Goal: Transaction & Acquisition: Purchase product/service

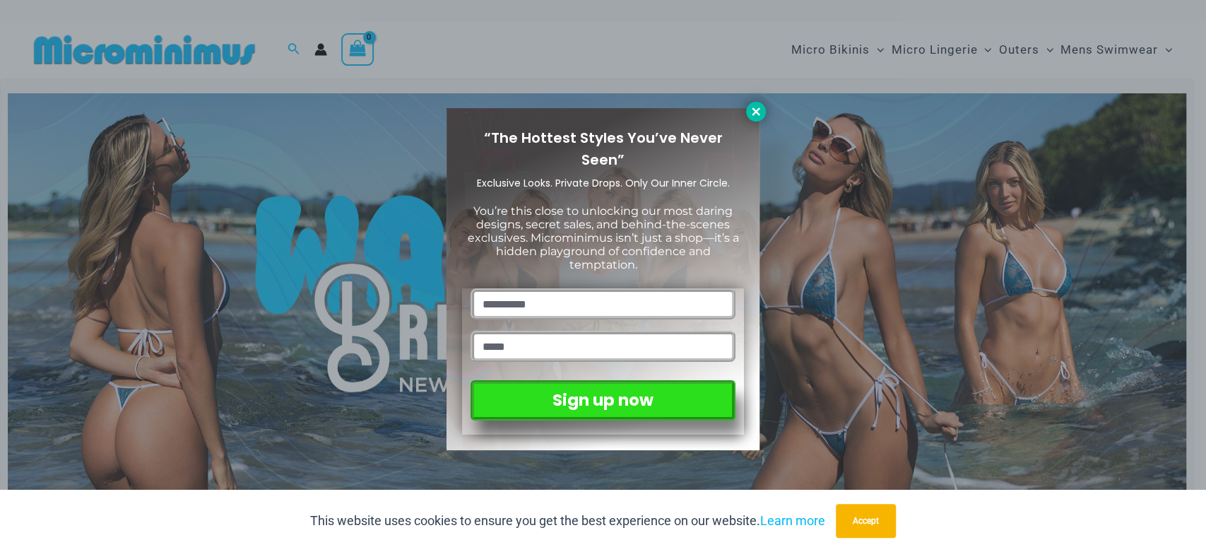
click at [754, 111] on icon at bounding box center [756, 111] width 13 height 13
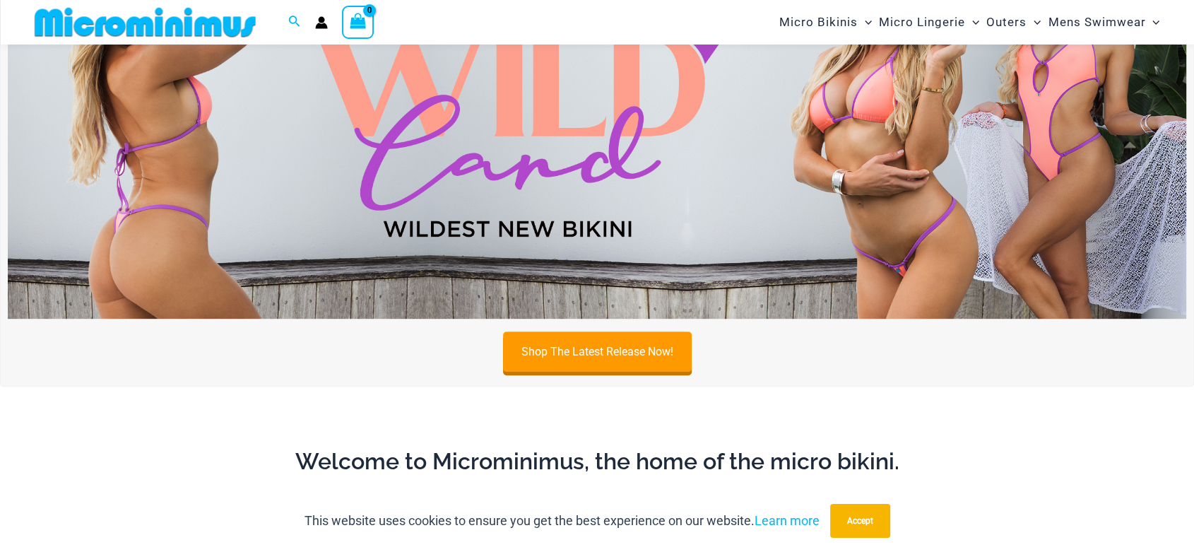
scroll to position [553, 0]
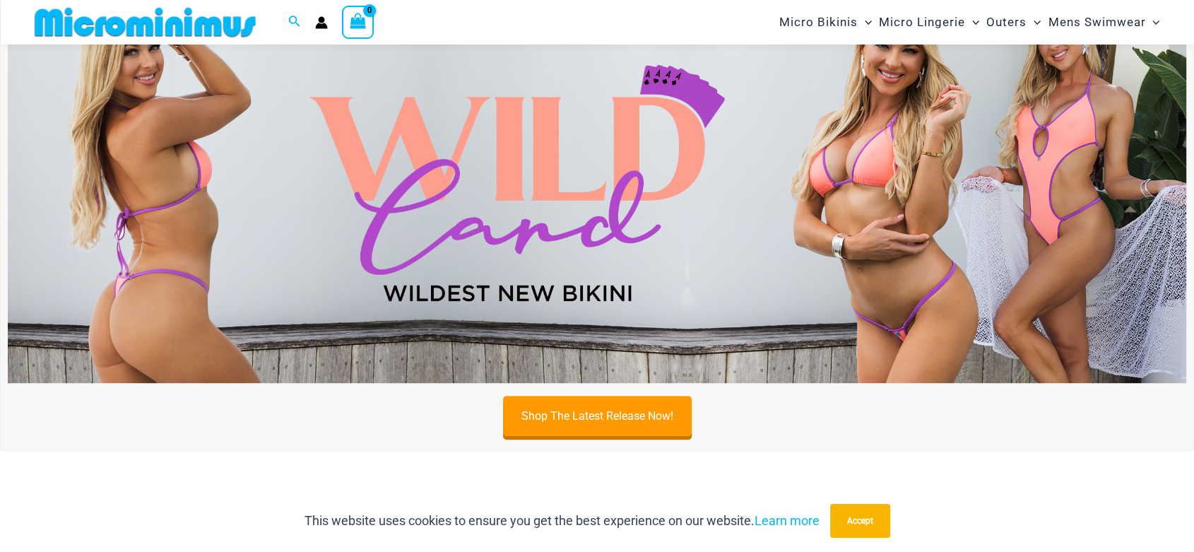
click at [613, 180] on img at bounding box center [597, 183] width 1179 height 401
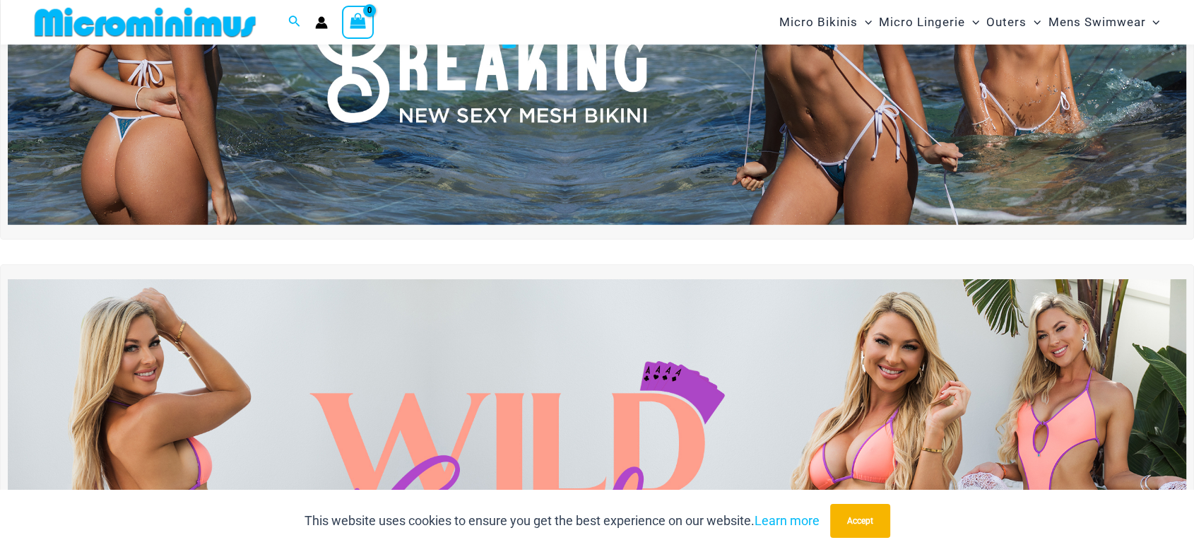
scroll to position [238, 0]
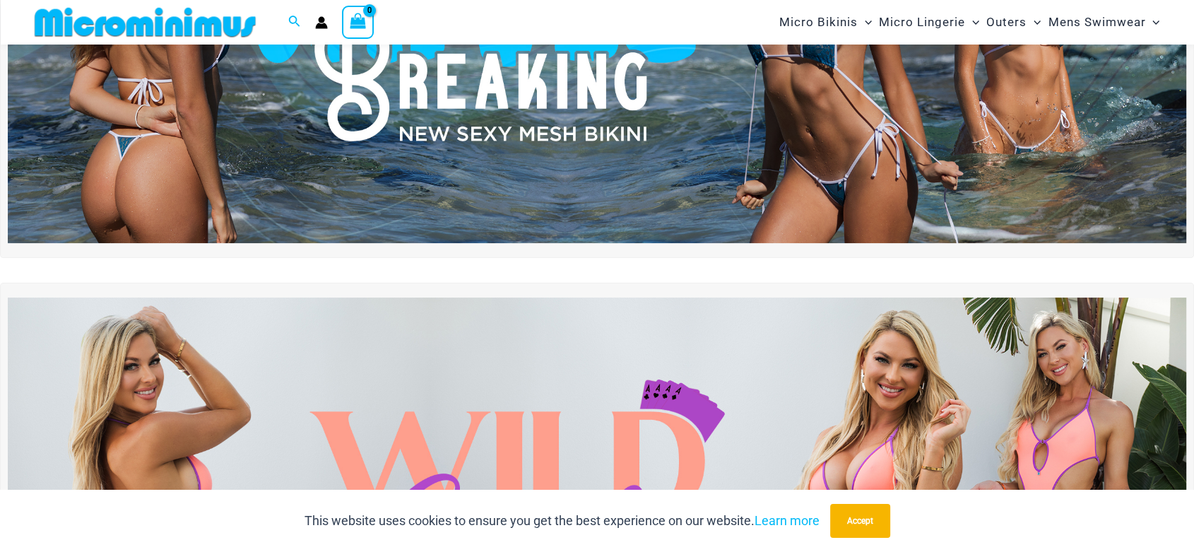
click at [599, 193] on img at bounding box center [597, 42] width 1179 height 401
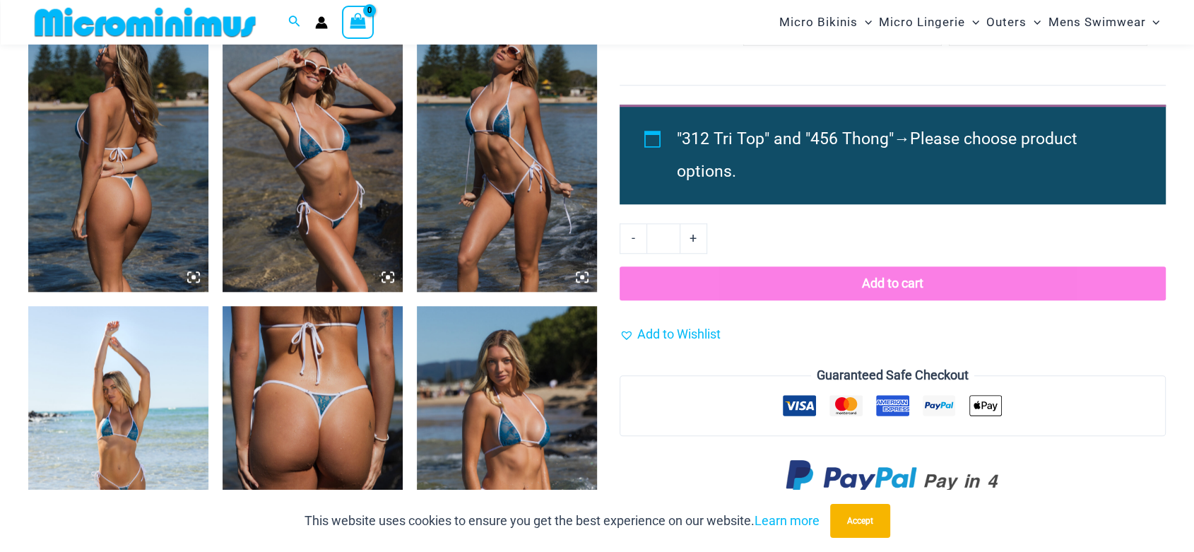
scroll to position [982, 0]
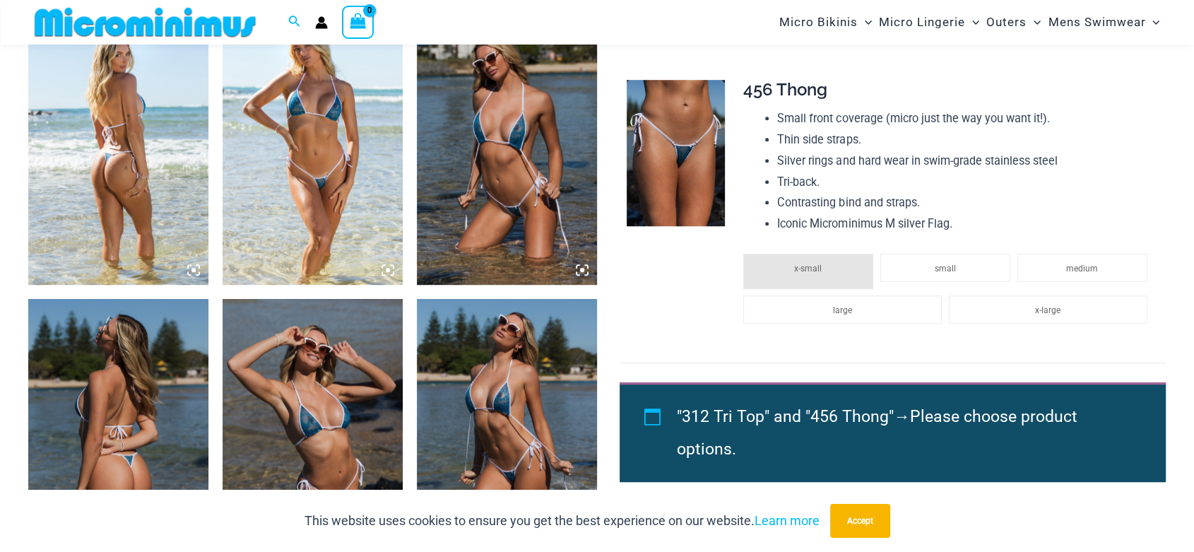
click at [192, 270] on icon at bounding box center [194, 270] width 4 height 4
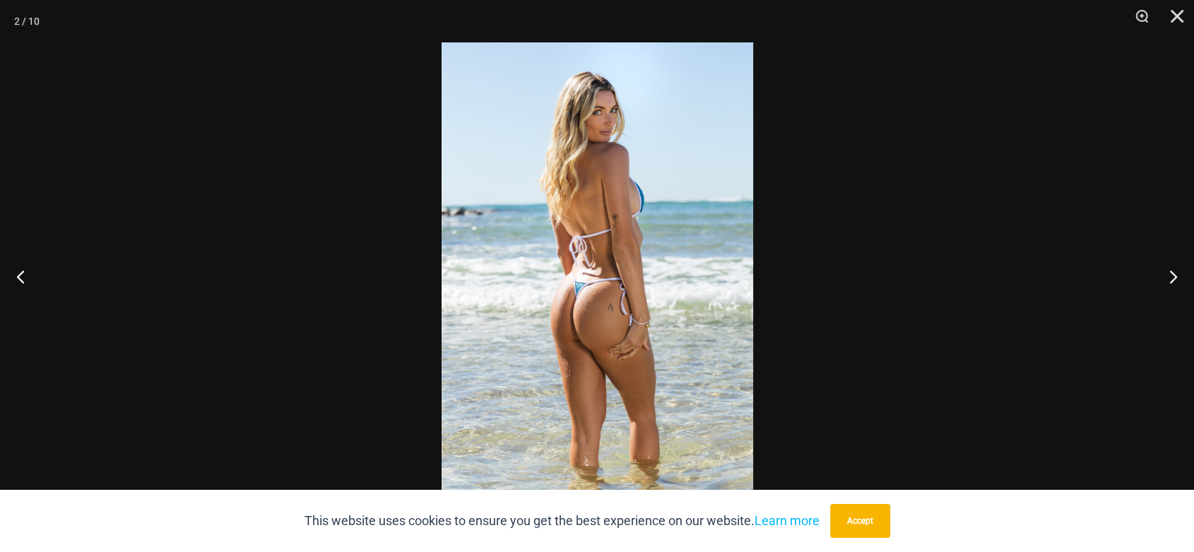
click at [577, 264] on img at bounding box center [598, 275] width 312 height 467
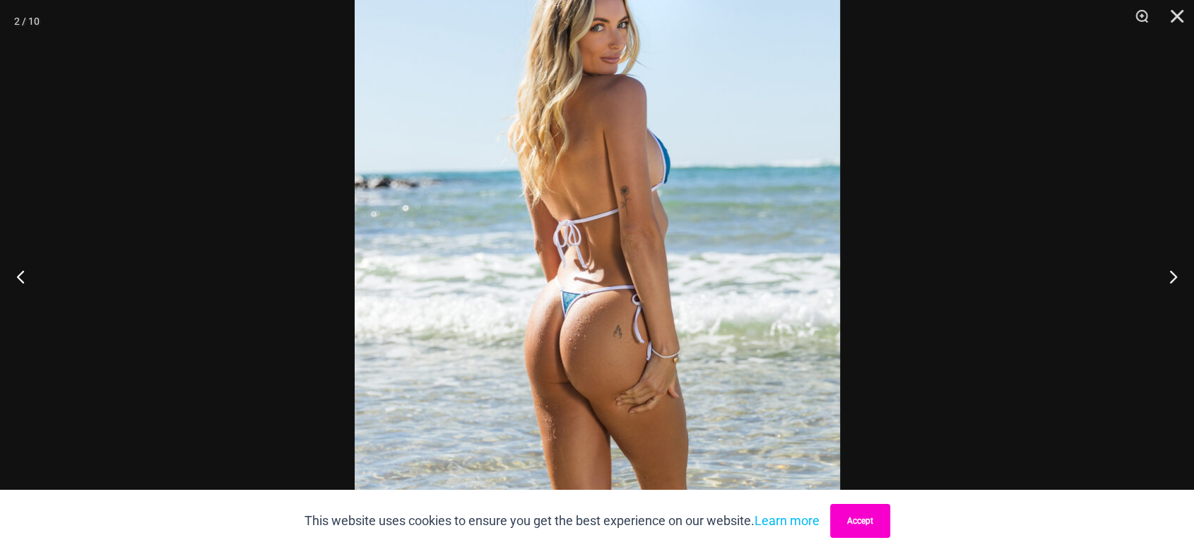
click at [870, 523] on button "Accept" at bounding box center [860, 521] width 60 height 34
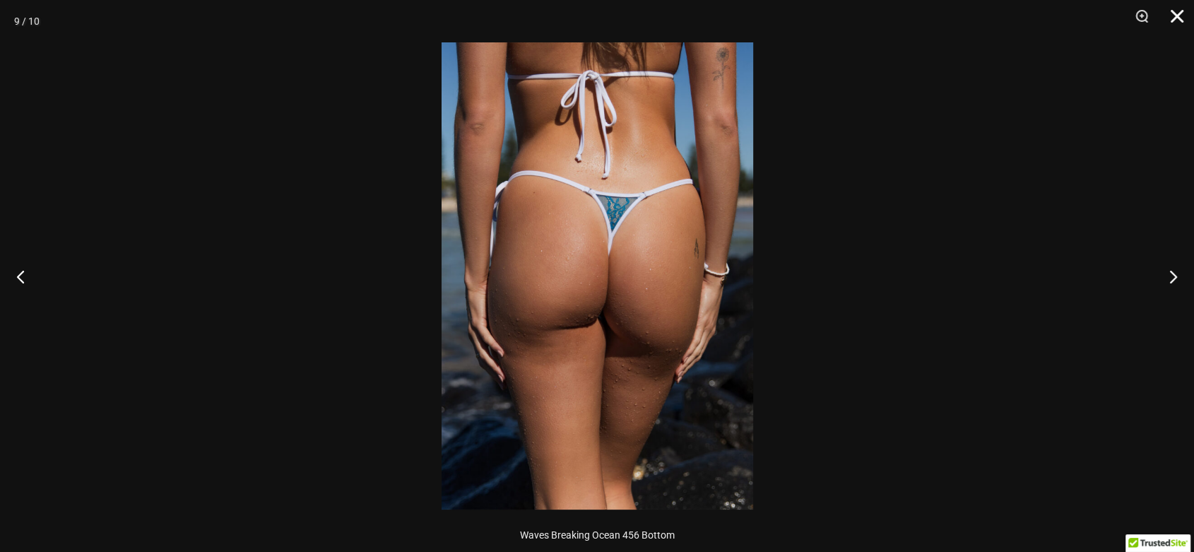
click at [1182, 14] on button "Close" at bounding box center [1172, 21] width 35 height 42
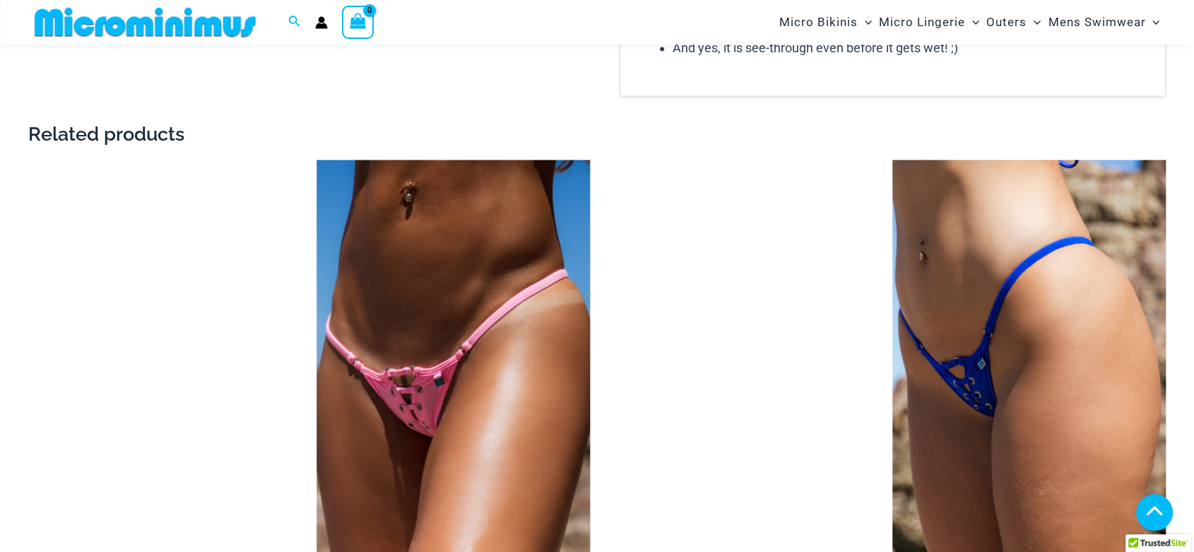
scroll to position [1977, 0]
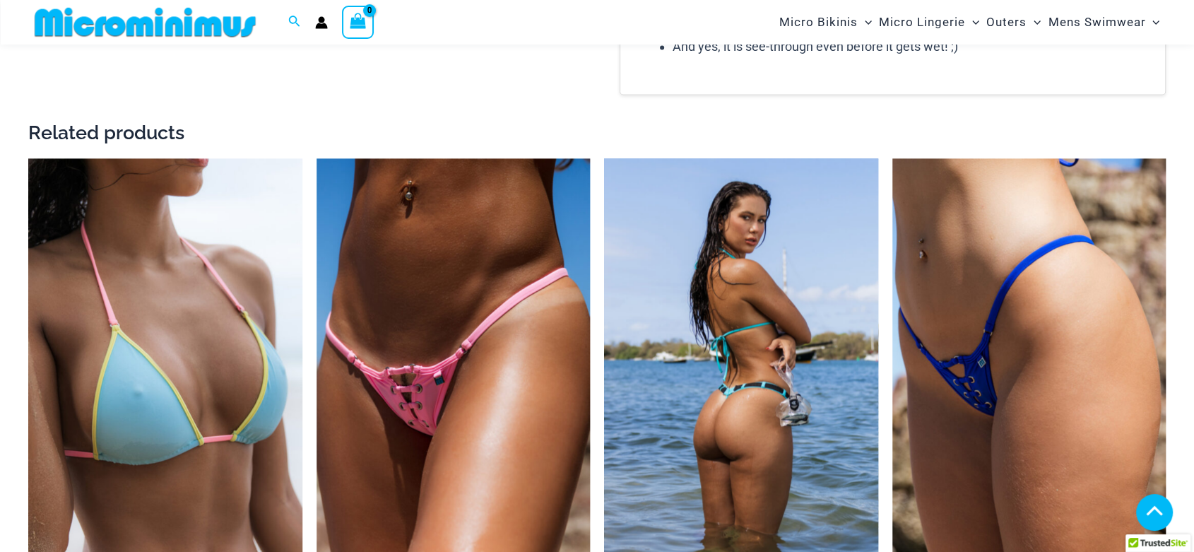
click at [730, 329] on img at bounding box center [741, 363] width 274 height 411
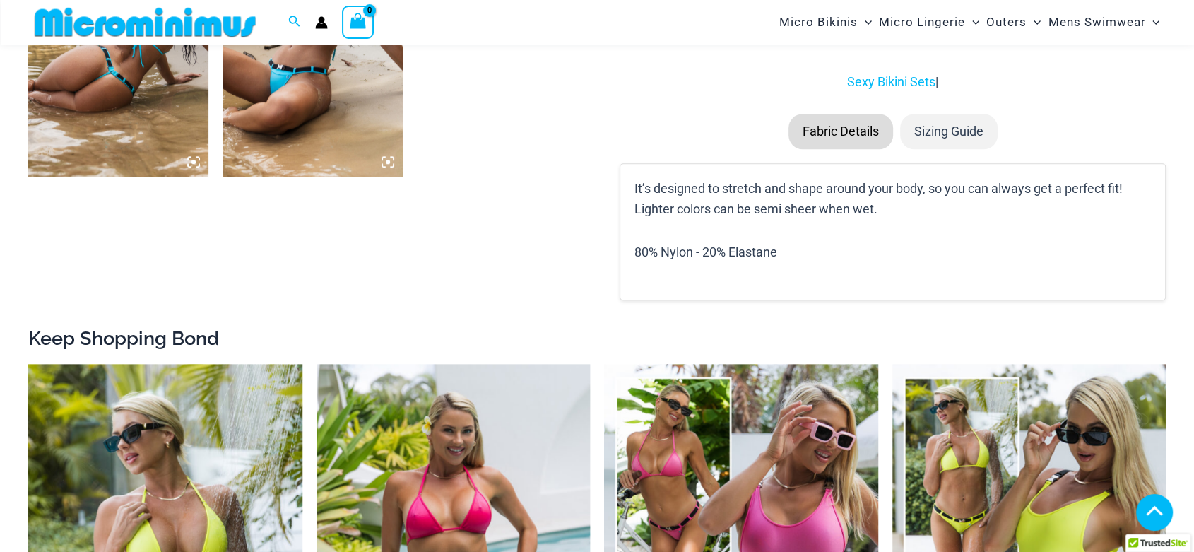
scroll to position [1374, 0]
click at [196, 162] on icon at bounding box center [193, 162] width 13 height 13
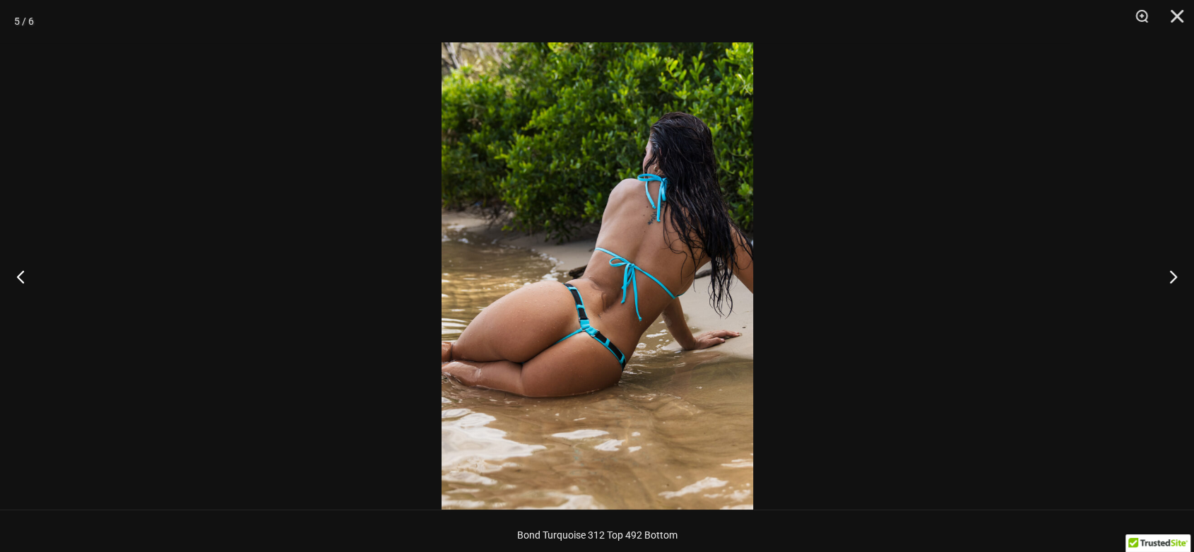
click at [624, 317] on img at bounding box center [598, 275] width 312 height 467
